Goal: Go to known website: Go to known website

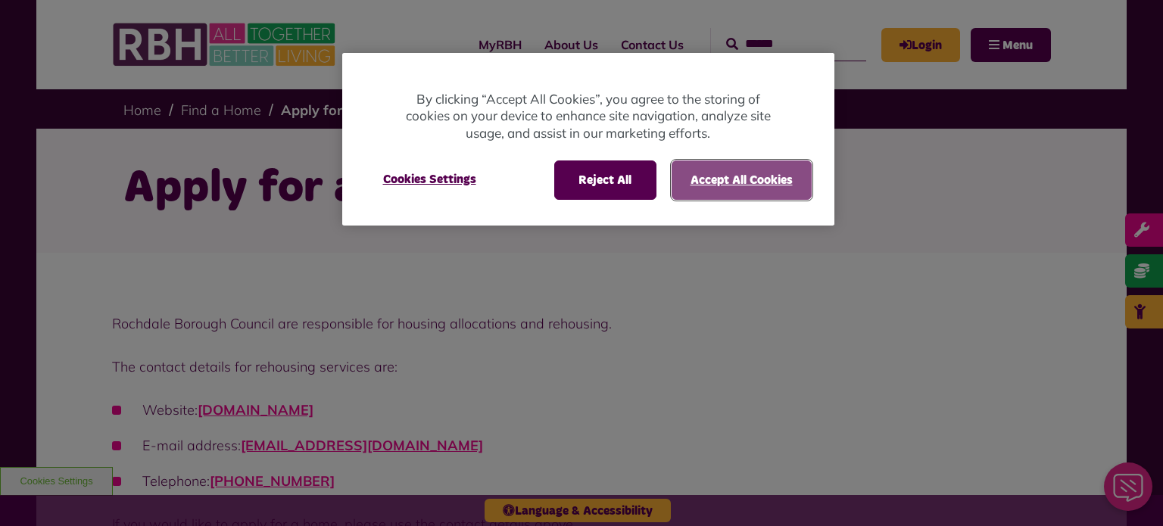
click at [707, 170] on button "Accept All Cookies" at bounding box center [742, 180] width 140 height 39
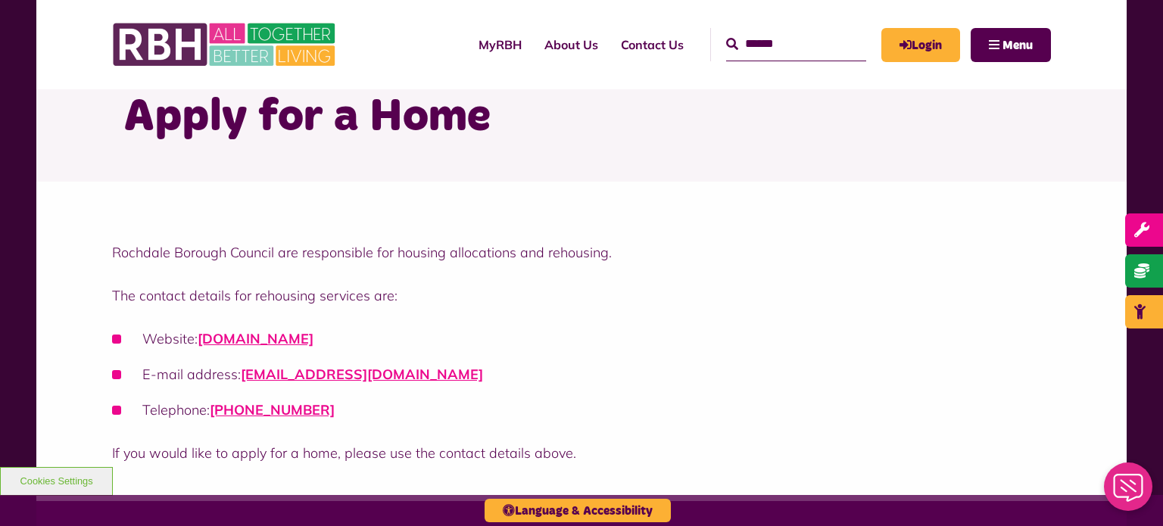
scroll to position [70, 0]
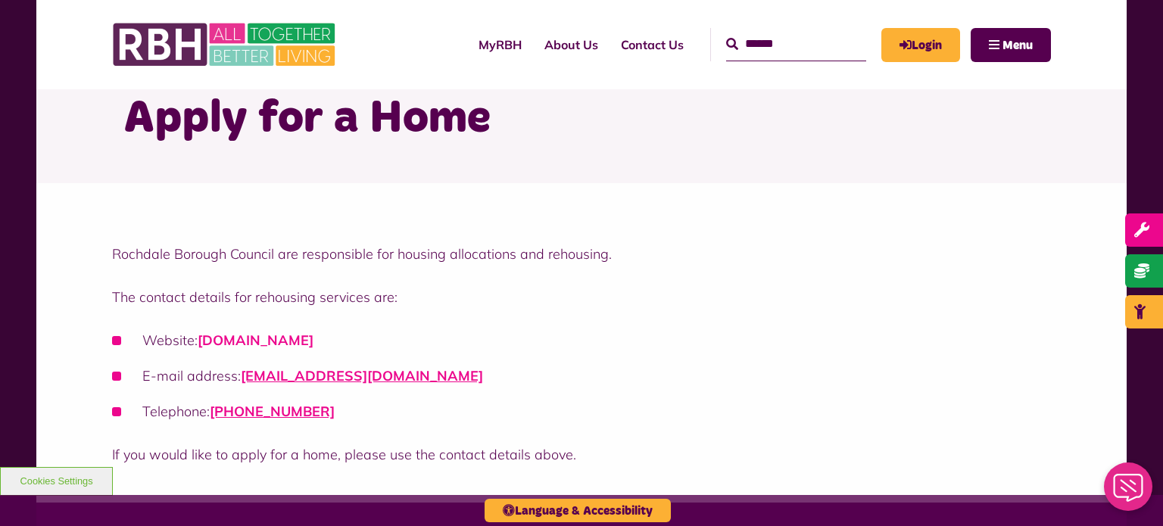
click at [314, 333] on link "[DOMAIN_NAME]" at bounding box center [256, 340] width 116 height 17
